Goal: Information Seeking & Learning: Get advice/opinions

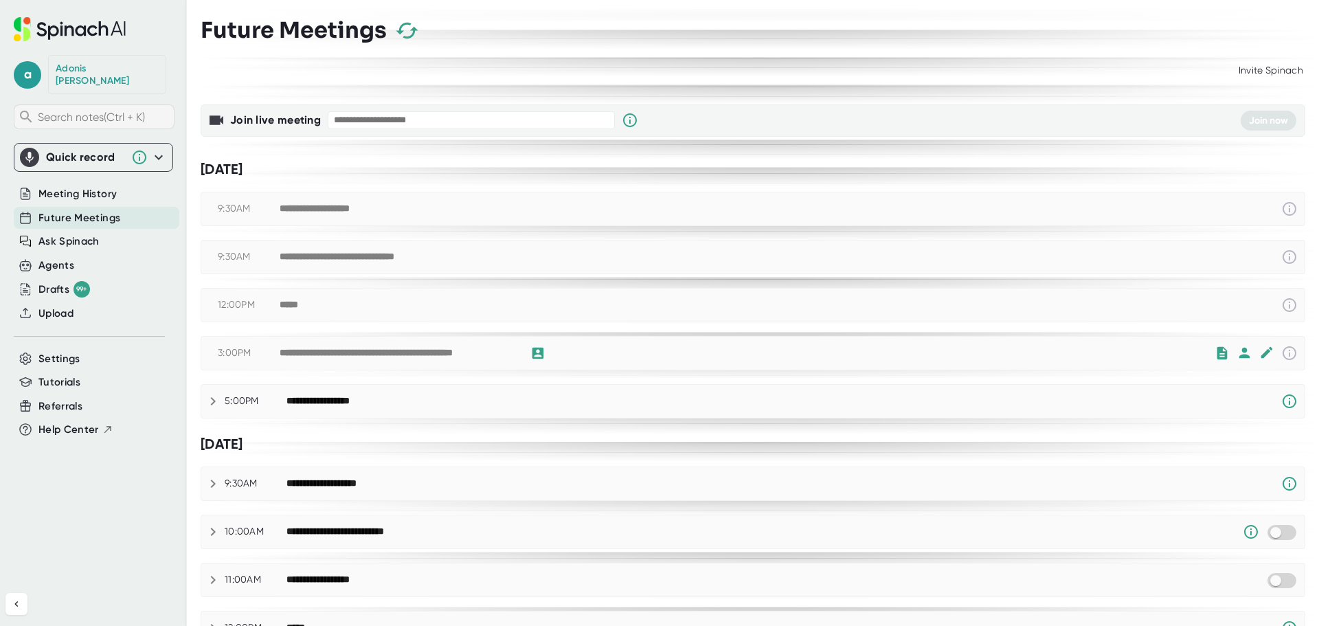
click at [156, 111] on span "Search notes (Ctrl + K)" at bounding box center [104, 117] width 133 height 13
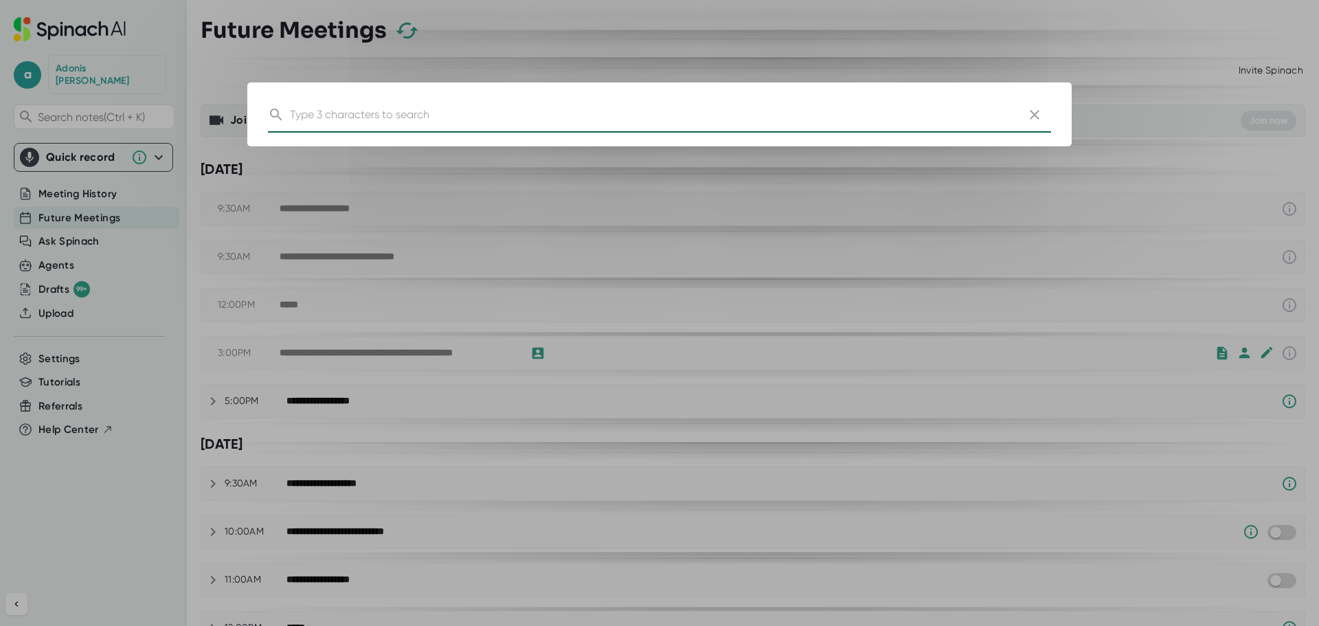
click at [1036, 118] on icon "button" at bounding box center [1035, 115] width 16 height 16
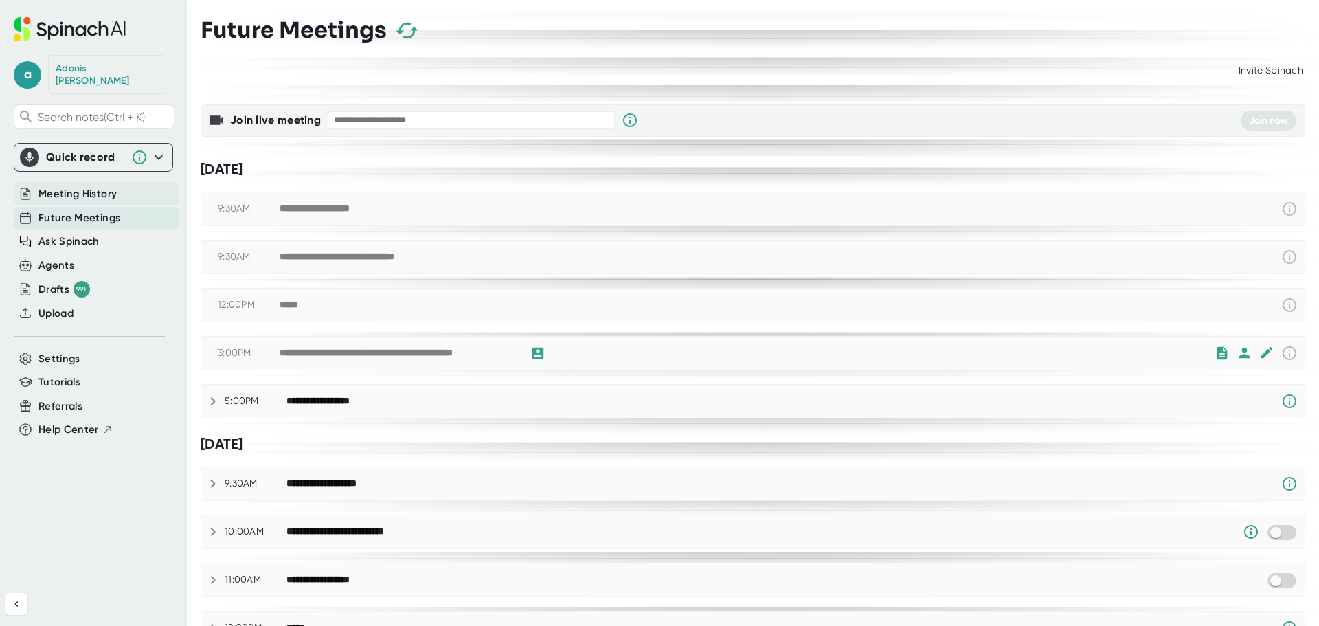
click at [117, 183] on div "Meeting History" at bounding box center [97, 194] width 166 height 23
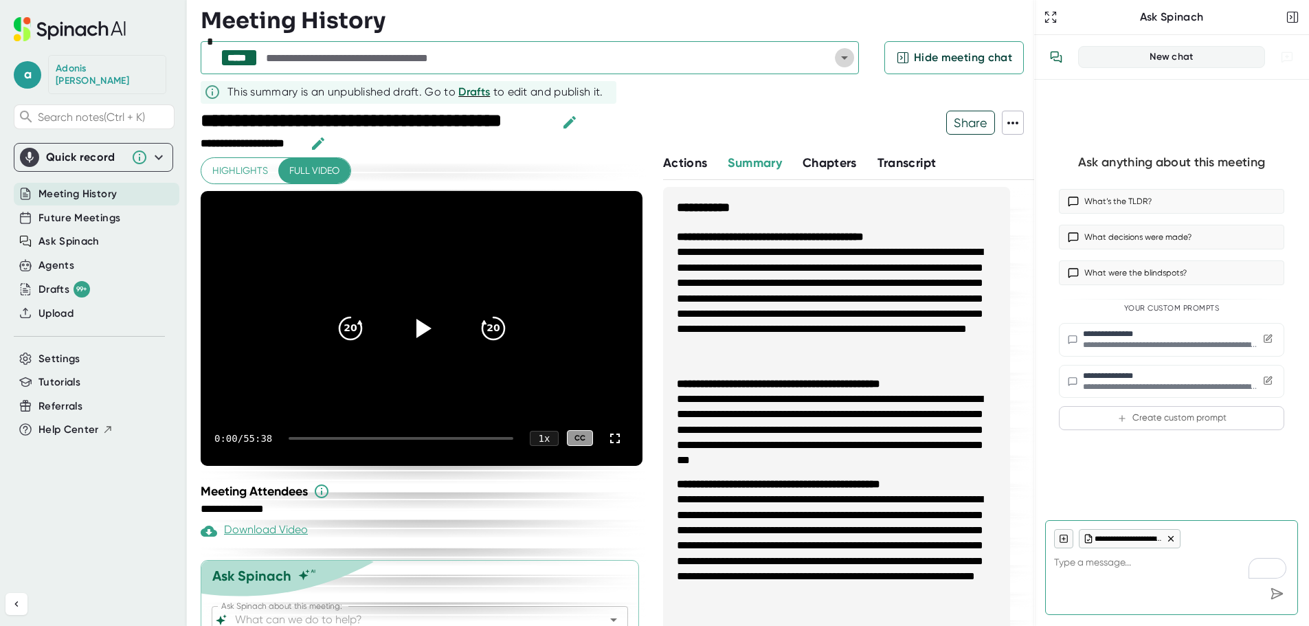
click at [840, 56] on icon "Open" at bounding box center [844, 57] width 16 height 16
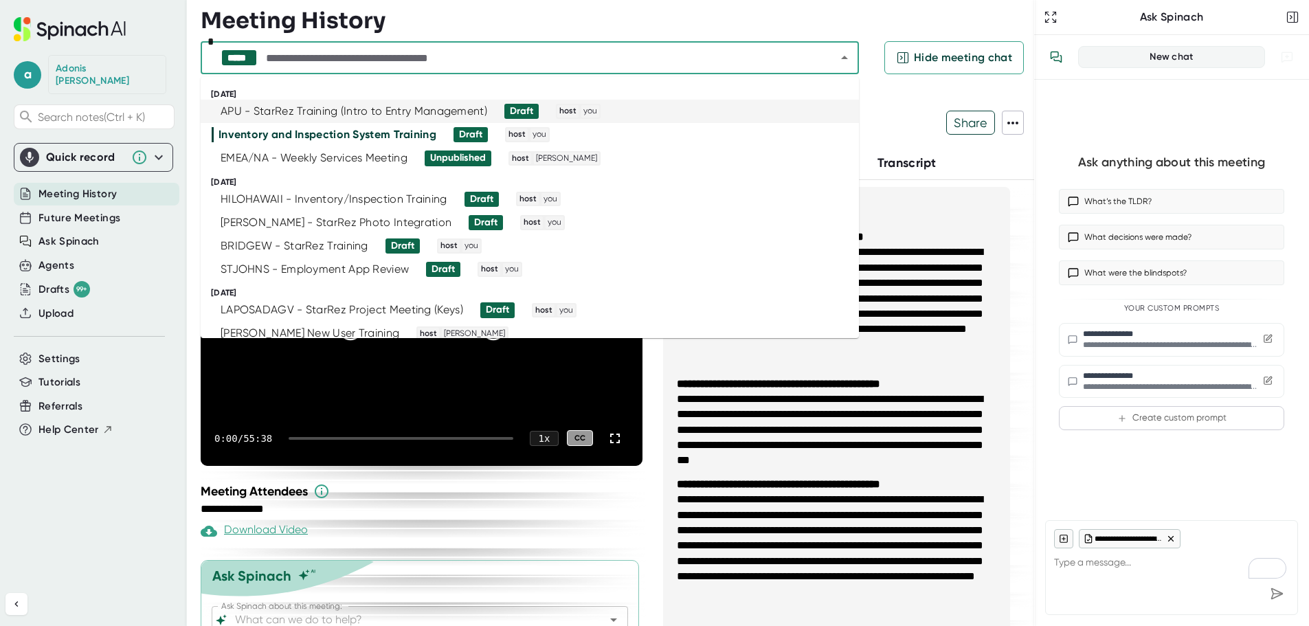
click at [273, 113] on div "APU - StarRez Training (Intro to Entry Management)" at bounding box center [354, 111] width 267 height 14
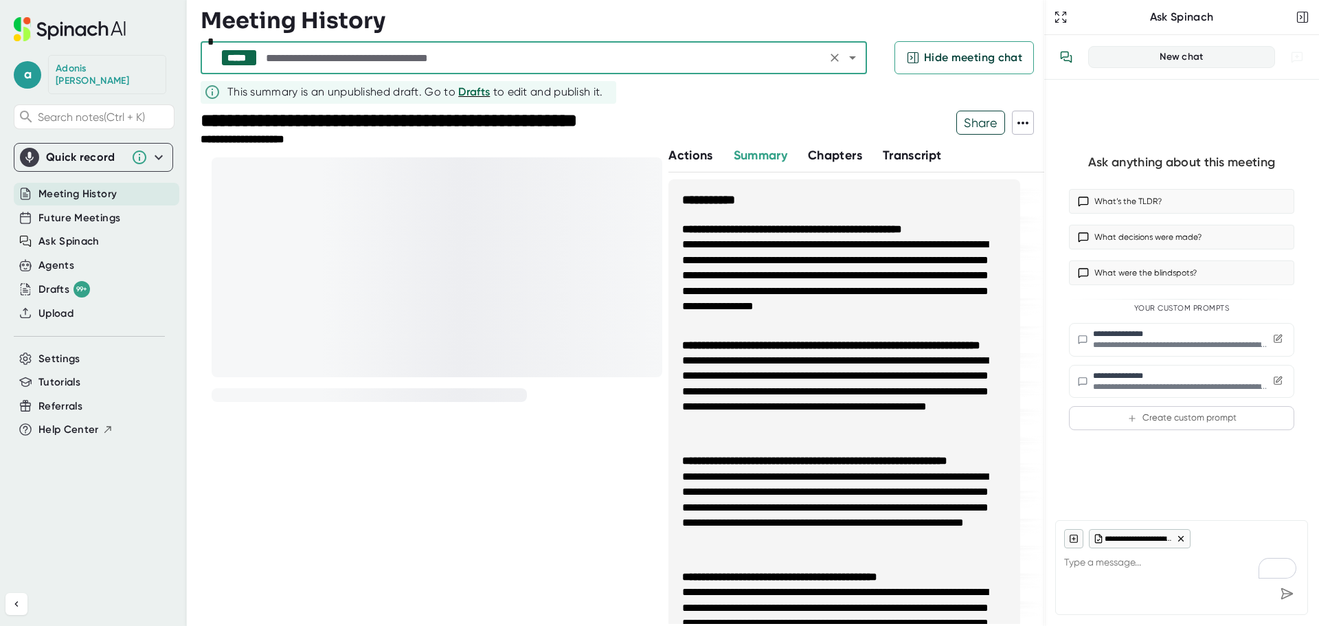
type textarea "x"
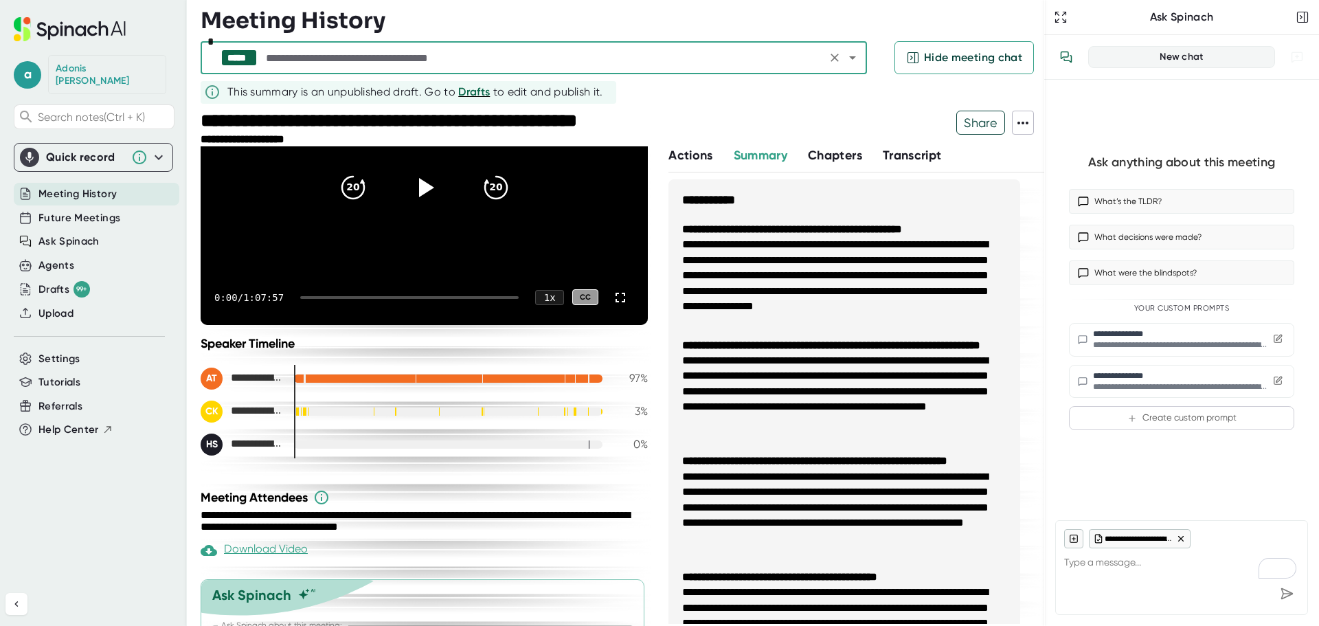
scroll to position [212, 0]
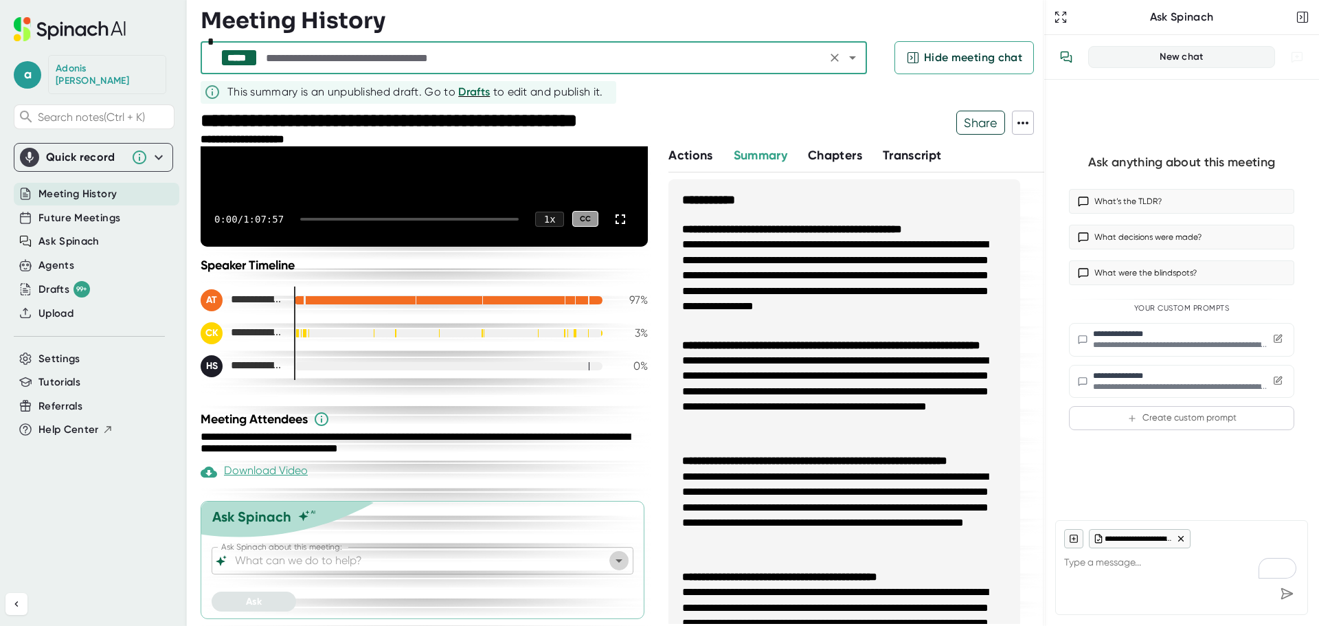
click at [612, 566] on icon "Open" at bounding box center [619, 560] width 16 height 16
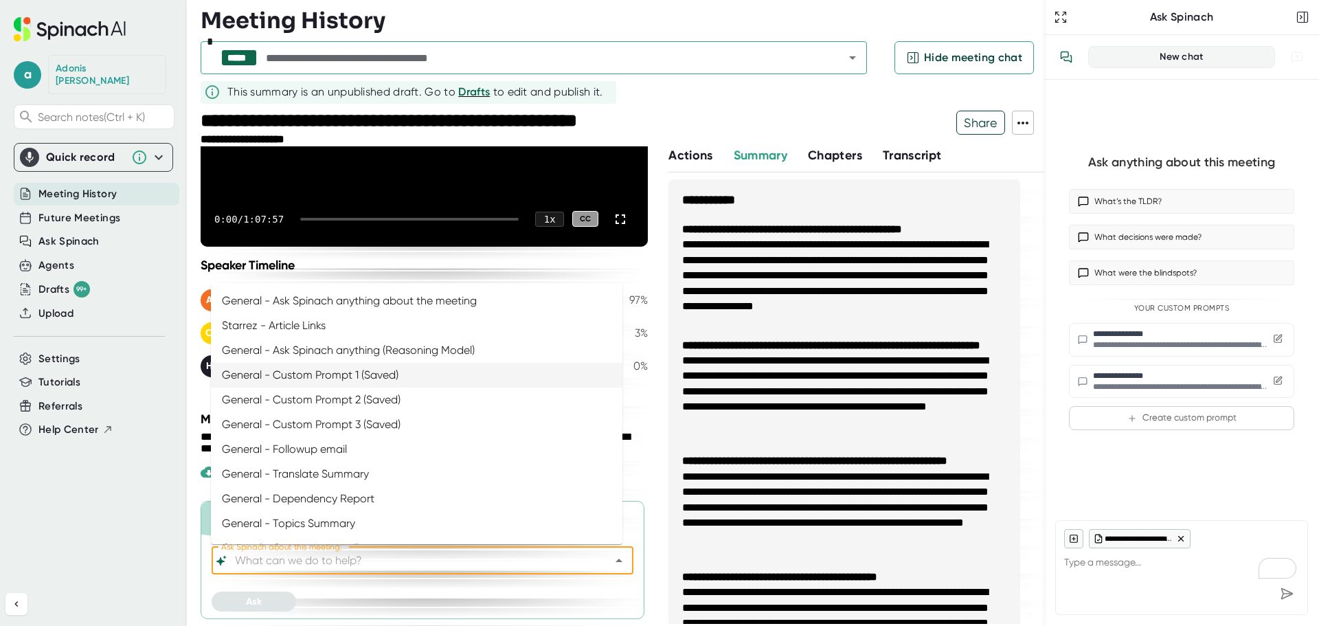
click at [357, 372] on li "General - Custom Prompt 1 (Saved)" at bounding box center [417, 375] width 412 height 25
type input "General - Custom Prompt 1 (Saved)"
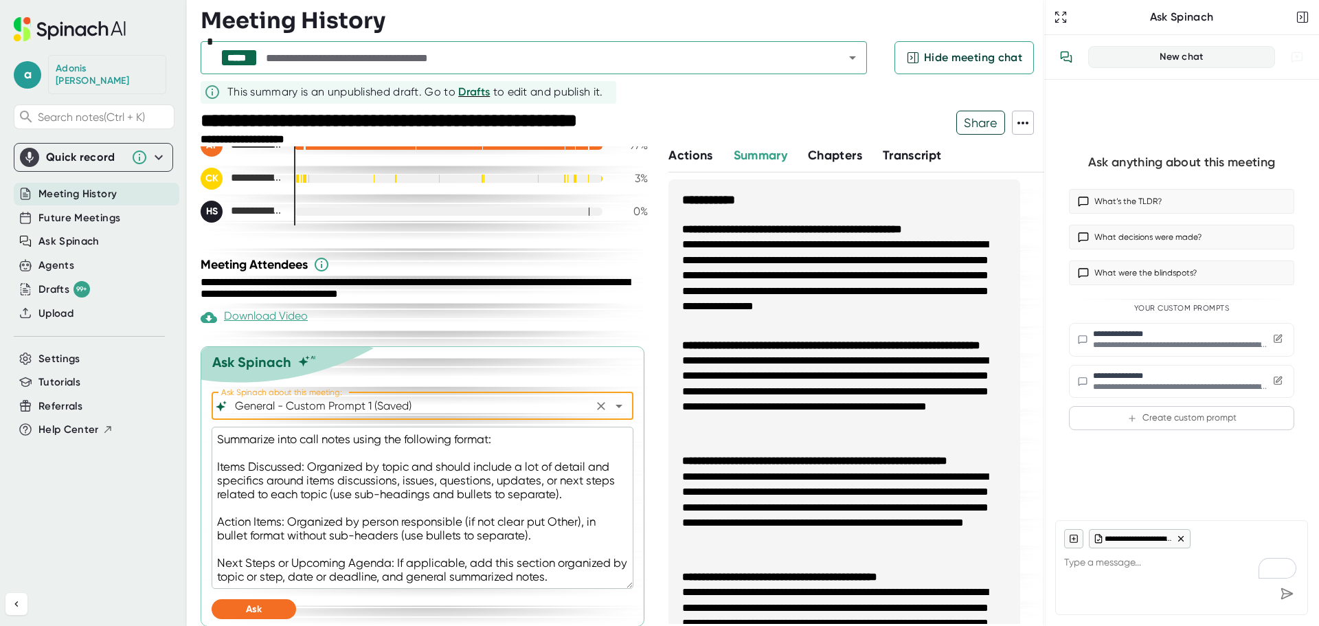
scroll to position [374, 0]
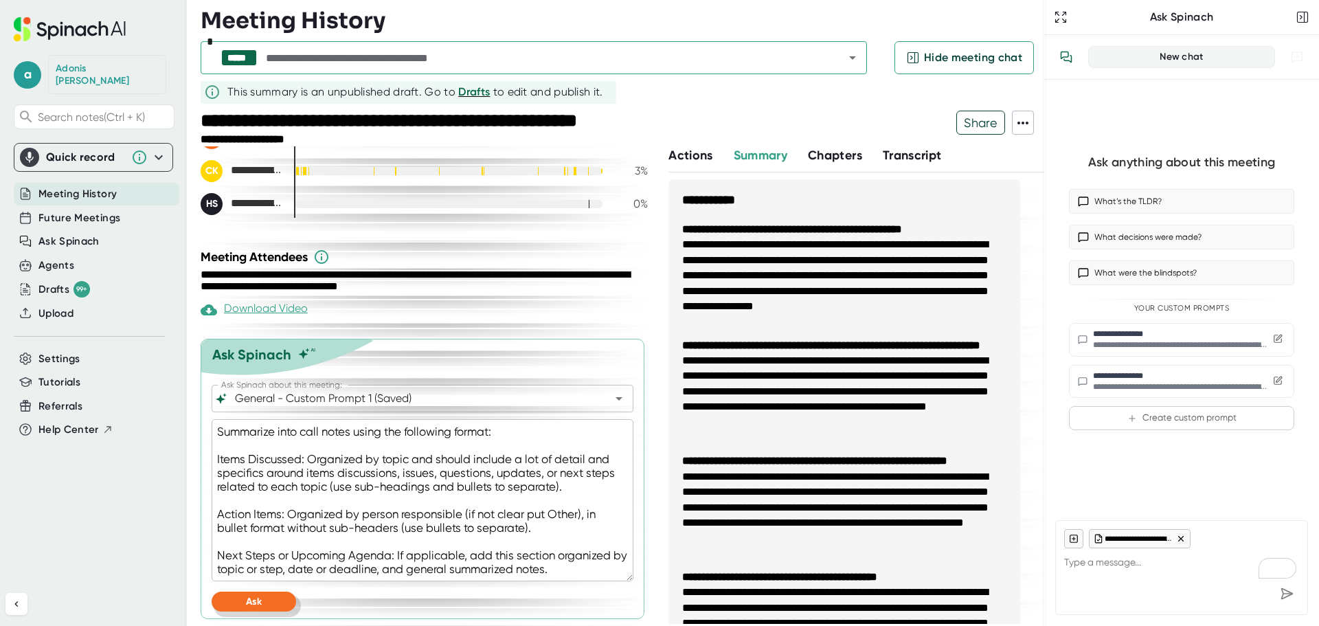
click at [247, 609] on button "Ask" at bounding box center [254, 602] width 85 height 20
type textarea "x"
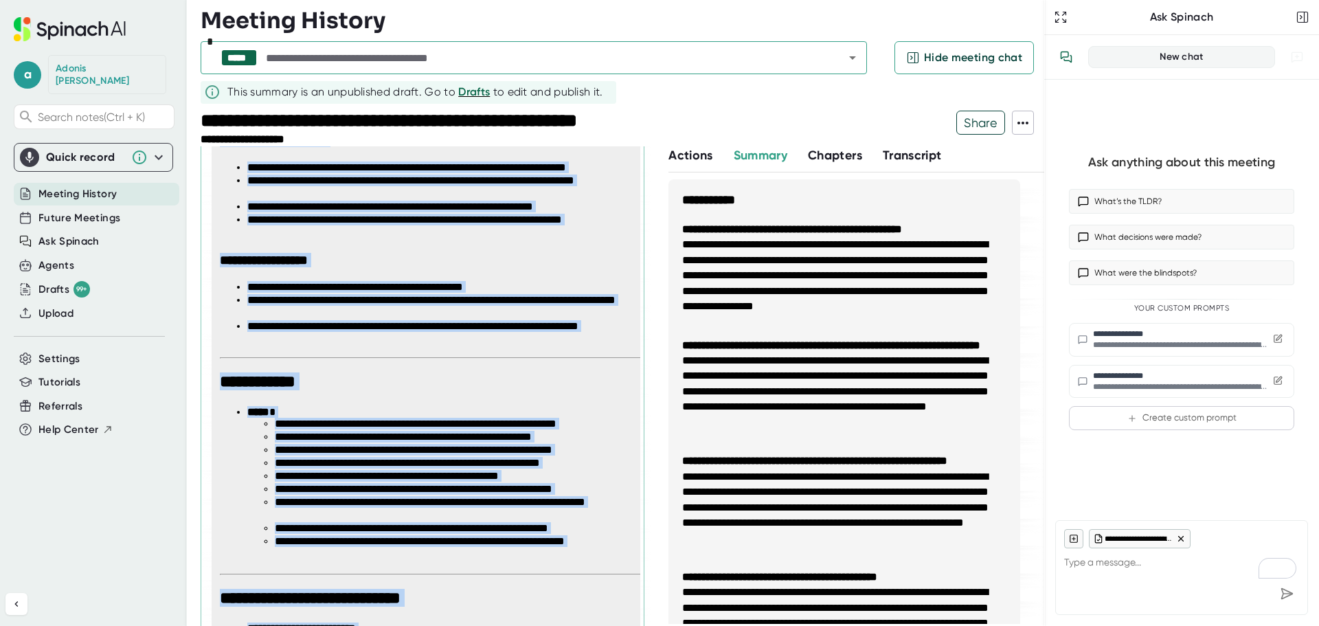
scroll to position [2863, 0]
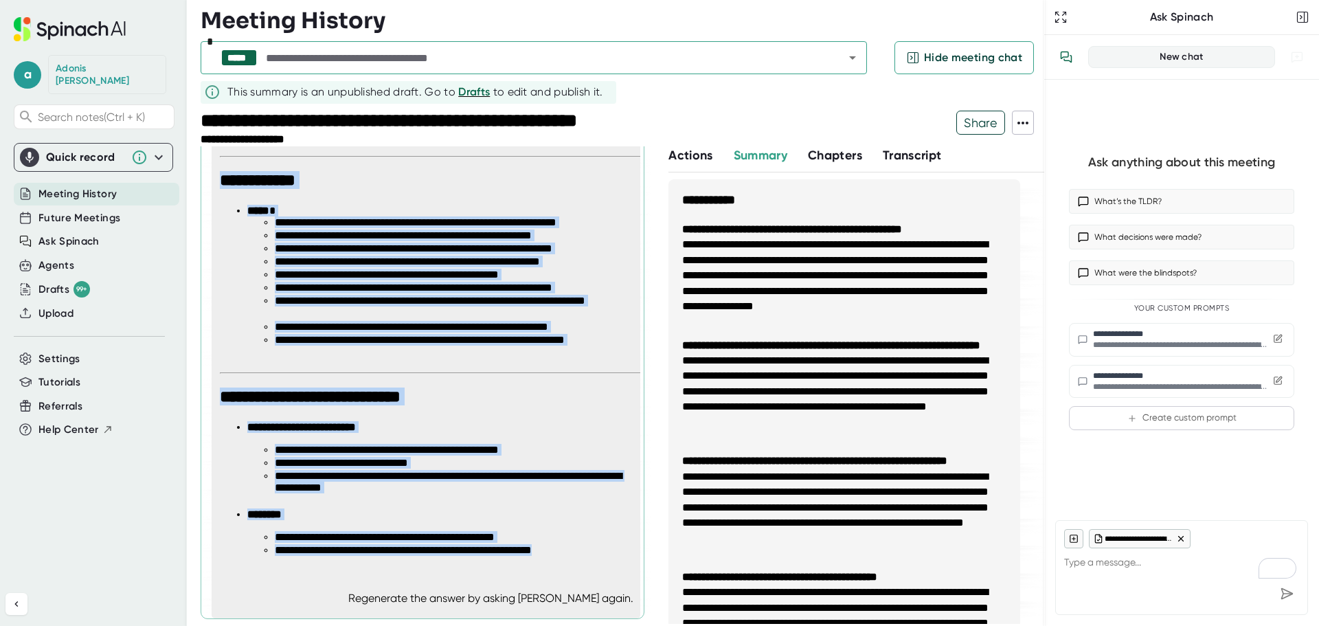
drag, startPoint x: 221, startPoint y: 501, endPoint x: 588, endPoint y: 560, distance: 372.3
copy span "**********"
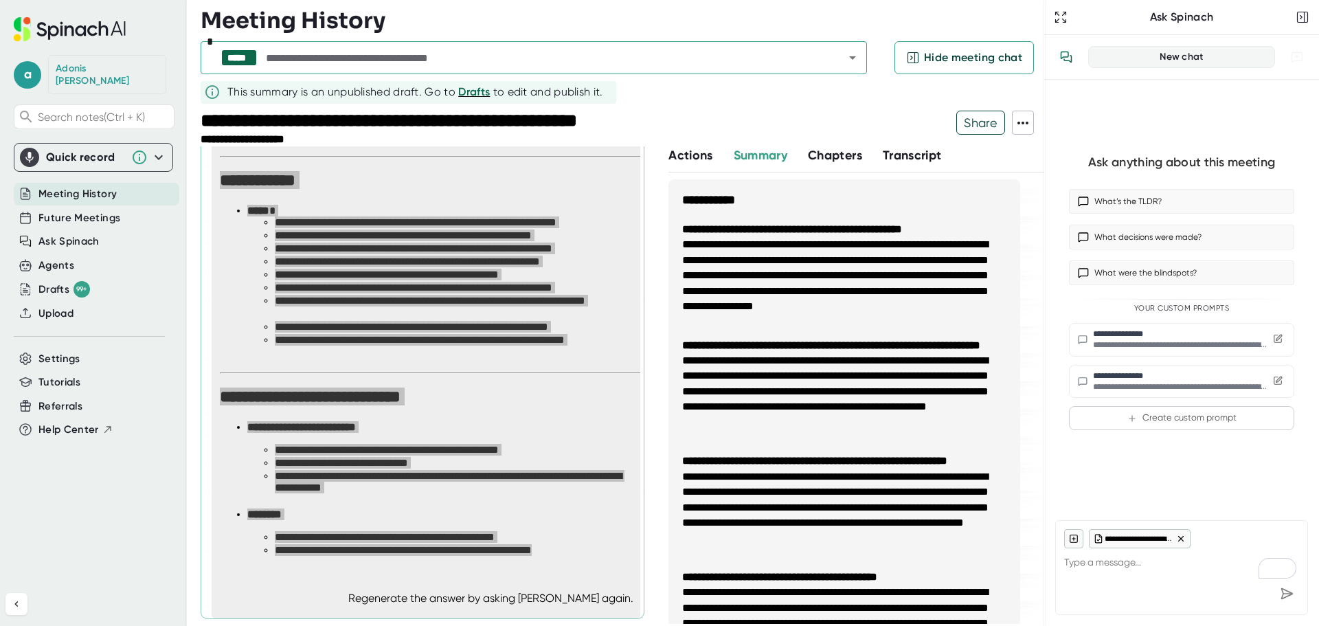
type textarea "x"
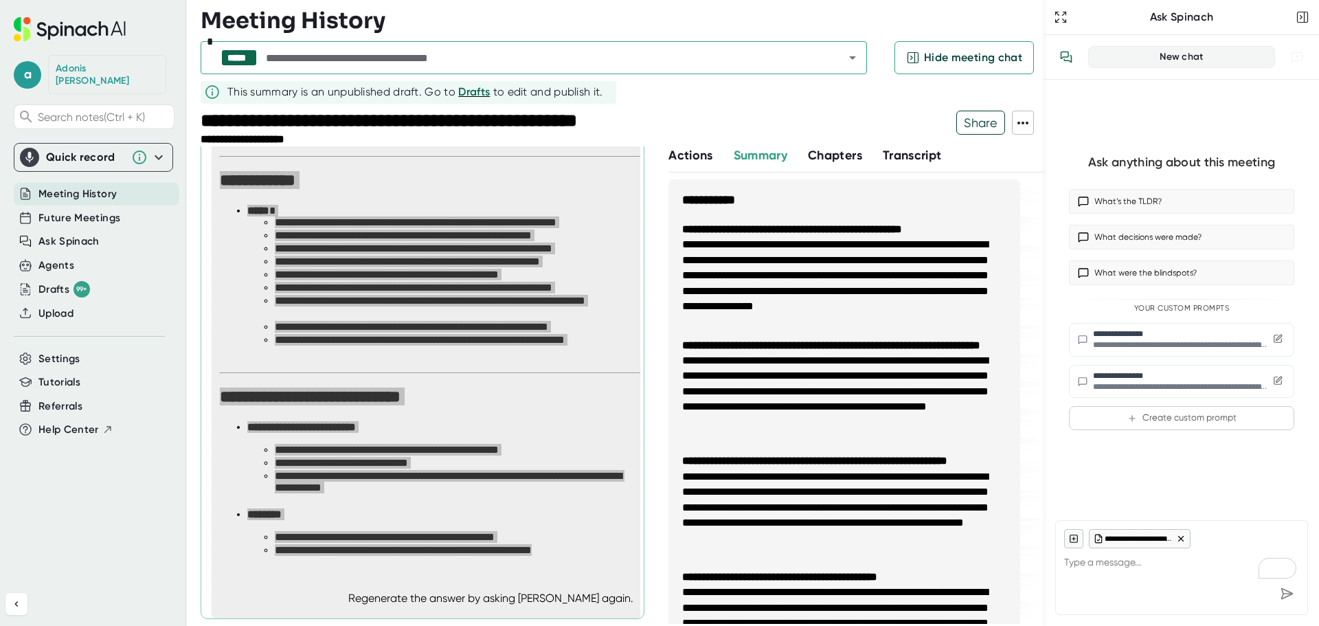
type textarea "x"
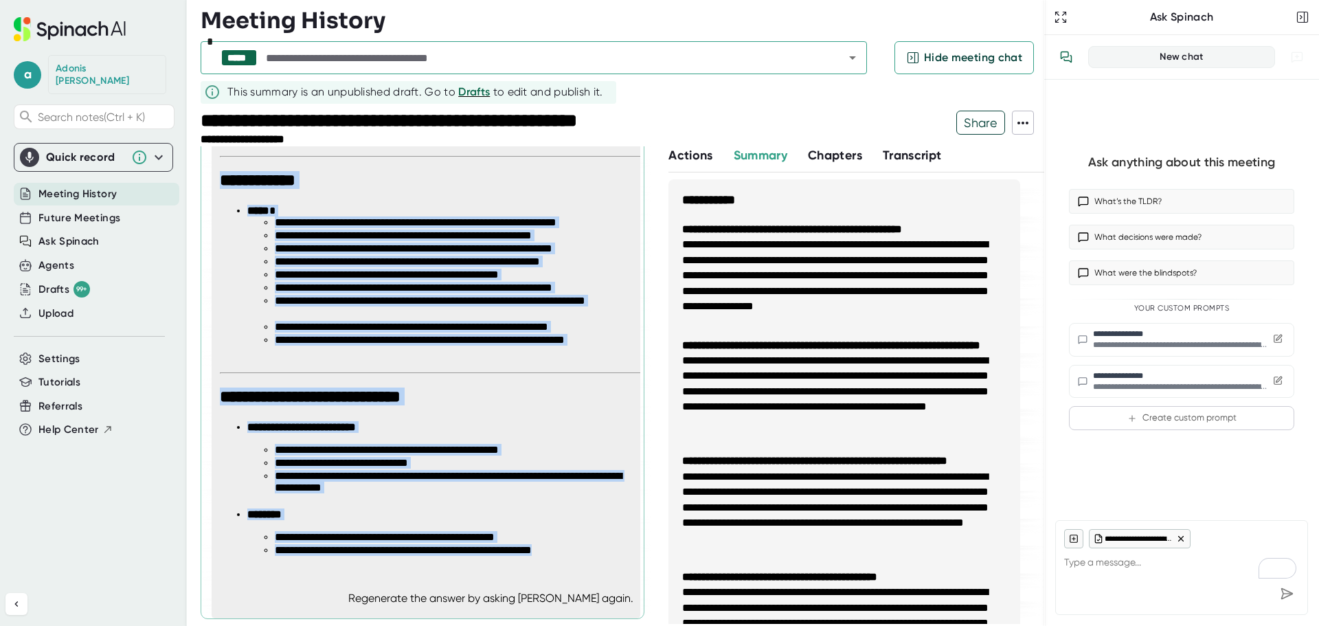
type textarea "x"
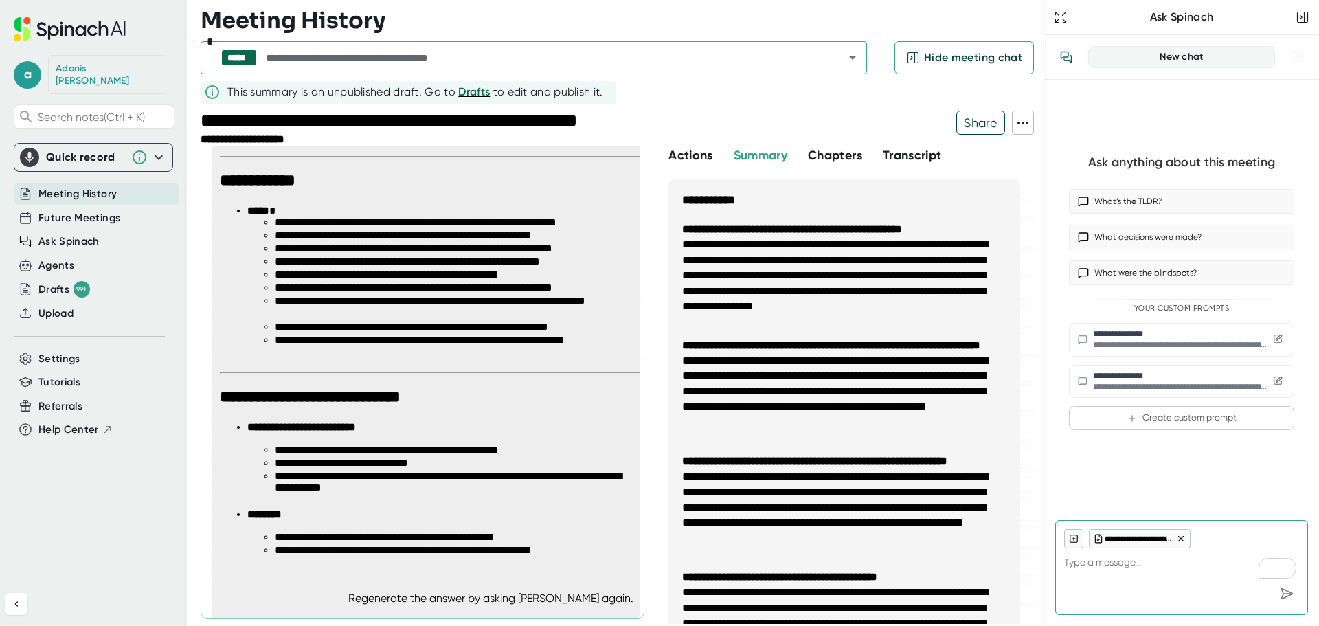
type textarea "x"
